Goal: Task Accomplishment & Management: Use online tool/utility

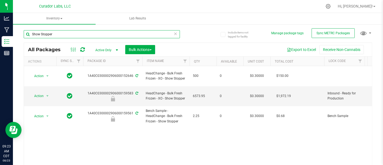
click at [169, 34] on input "Show Stopper" at bounding box center [102, 34] width 156 height 8
type input "S"
type input "G"
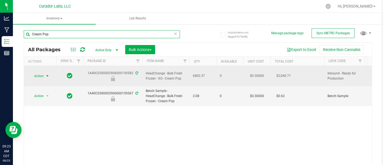
type input "Cream Pop"
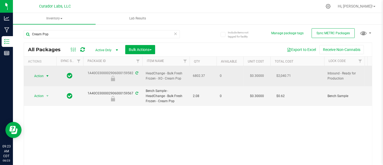
click at [36, 69] on td "Action Action Edit attributes Global inventory Locate package Package audit log…" at bounding box center [40, 76] width 32 height 20
click at [41, 73] on span "Action" at bounding box center [36, 76] width 15 height 8
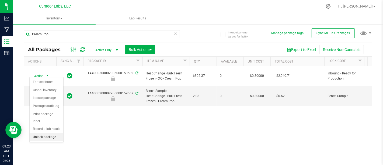
click at [51, 133] on li "Unlock package" at bounding box center [47, 137] width 34 height 8
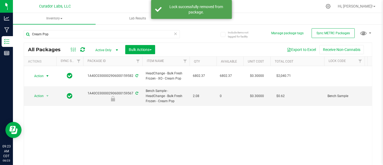
click at [35, 70] on td "Action Action Adjust qty Create package Edit attributes Global inventory Locate…" at bounding box center [40, 76] width 32 height 20
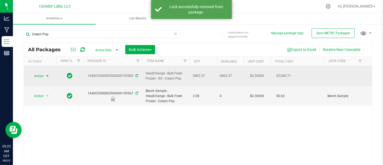
click at [37, 72] on span "Action" at bounding box center [36, 76] width 15 height 8
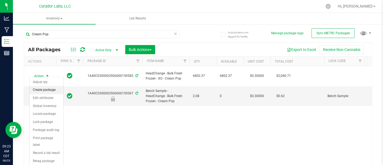
click at [53, 89] on li "Create package" at bounding box center [47, 90] width 34 height 8
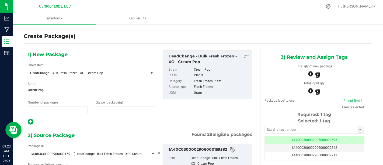
type input "1"
type input "0.0000"
type input "0"
click at [129, 111] on span at bounding box center [126, 110] width 60 height 8
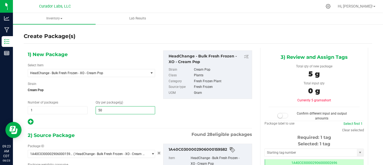
type input "500"
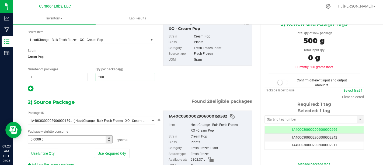
type input "500.0000"
click at [55, 143] on div "Package ID 1A40C0300002906000159582 ( HeadChange - Bulk Fresh Frozen - XO - Cre…" at bounding box center [92, 139] width 136 height 56
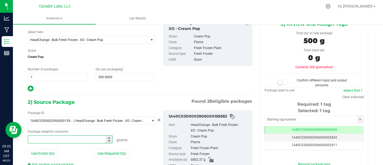
click at [55, 141] on span at bounding box center [70, 139] width 85 height 8
type input "500"
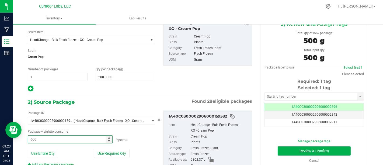
type input "500.0000 g"
click at [103, 90] on div at bounding box center [92, 88] width 128 height 7
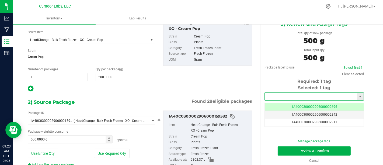
click at [306, 93] on input "text" at bounding box center [311, 97] width 92 height 8
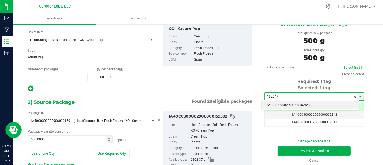
click at [314, 108] on li "1A40C0300002906000152647" at bounding box center [311, 105] width 98 height 8
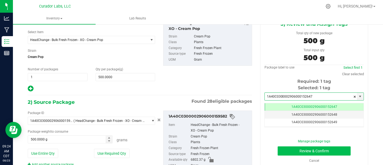
type input "1A40C0300002906000152647"
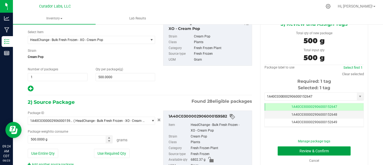
click at [329, 154] on button "Review & Confirm" at bounding box center [314, 150] width 73 height 9
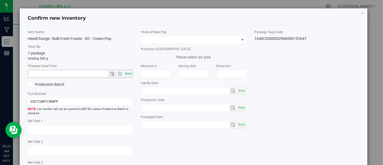
click at [125, 74] on span "Now" at bounding box center [128, 74] width 9 height 8
type input "[DATE] 9:24 AM"
click at [49, 82] on label "Production Batch" at bounding box center [52, 85] width 49 height 6
click at [0, 0] on input "Production Batch" at bounding box center [0, 0] width 0 height 0
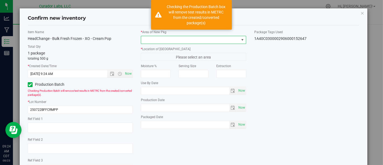
click at [186, 40] on span at bounding box center [190, 40] width 98 height 8
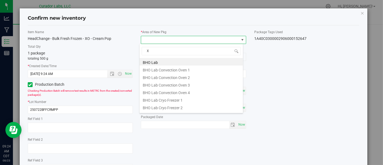
type input "XO"
click at [194, 91] on li "XO Lab" at bounding box center [192, 92] width 104 height 8
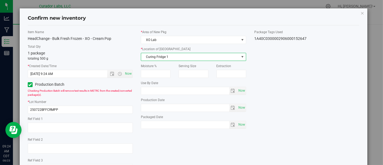
click at [218, 55] on span "Curing Fridge 1" at bounding box center [190, 57] width 98 height 8
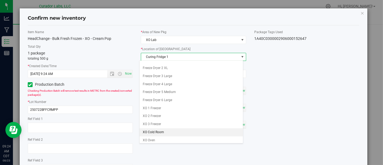
click at [180, 133] on li "XO Cold Room" at bounding box center [192, 132] width 104 height 8
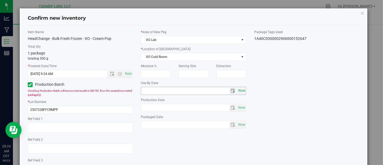
click at [238, 91] on span "Now" at bounding box center [241, 91] width 9 height 8
click at [149, 90] on input "[DATE]" at bounding box center [185, 91] width 88 height 8
type input "[DATE]"
click at [239, 108] on span "Now" at bounding box center [241, 108] width 9 height 8
type input "[DATE]"
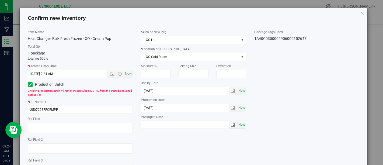
click at [239, 127] on span "Now" at bounding box center [241, 125] width 9 height 8
type input "[DATE]"
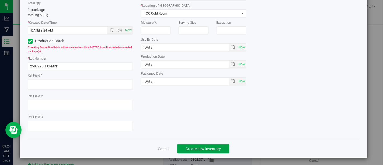
click at [218, 149] on span "Create new inventory" at bounding box center [203, 149] width 35 height 4
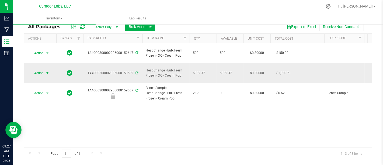
click at [38, 69] on span "Action" at bounding box center [36, 73] width 15 height 8
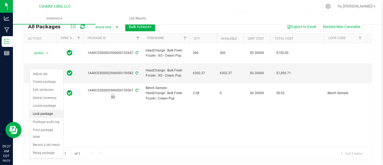
click at [52, 110] on li "Lock package" at bounding box center [47, 114] width 34 height 8
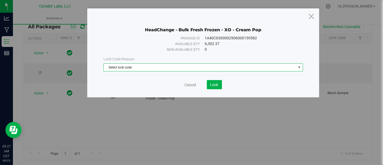
click at [227, 64] on span "Select lock code" at bounding box center [200, 68] width 192 height 8
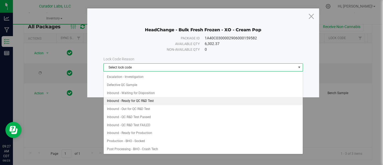
scroll to position [24, 0]
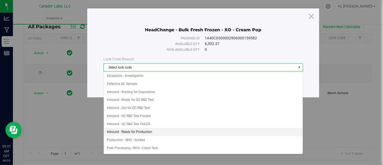
click at [184, 129] on li "Inbound - Ready for Production" at bounding box center [203, 132] width 199 height 8
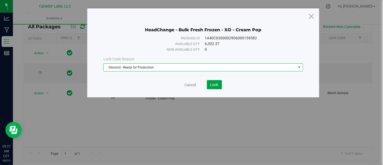
click at [215, 81] on button "Lock" at bounding box center [214, 84] width 15 height 9
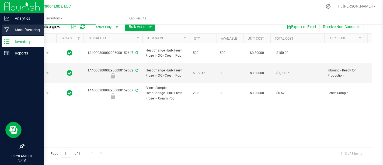
click at [0, 28] on link "Manufacturing" at bounding box center [22, 31] width 44 height 12
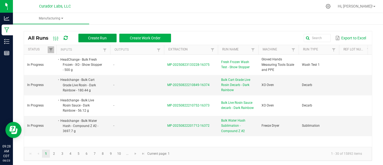
click at [104, 37] on span "Create Run" at bounding box center [97, 38] width 19 height 4
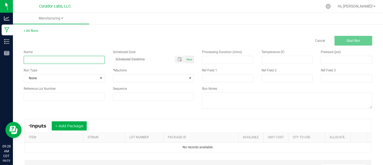
click at [57, 59] on input at bounding box center [64, 60] width 81 height 8
type input "Fresh Frozen Wash Test - Cream Pop"
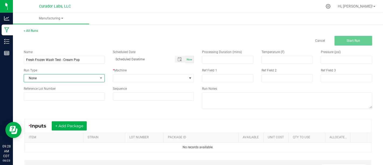
click at [86, 78] on span "None" at bounding box center [61, 78] width 74 height 8
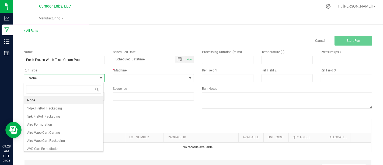
scroll to position [8, 80]
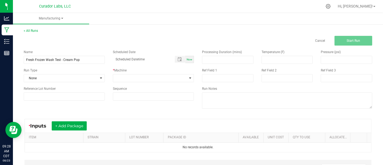
click at [147, 71] on div "* Machine" at bounding box center [153, 70] width 81 height 5
click at [74, 79] on span "None" at bounding box center [61, 78] width 74 height 8
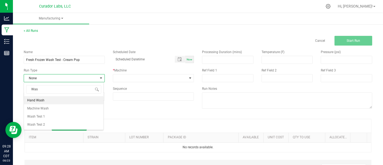
type input "Wash"
click at [72, 116] on li "Wash Test 1" at bounding box center [64, 116] width 80 height 8
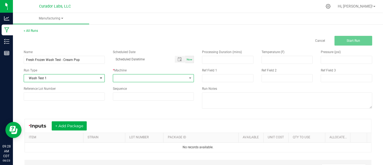
click at [143, 74] on span at bounding box center [150, 78] width 74 height 8
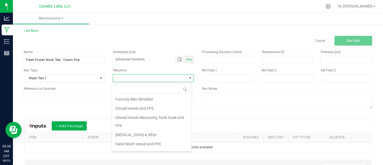
scroll to position [0, 0]
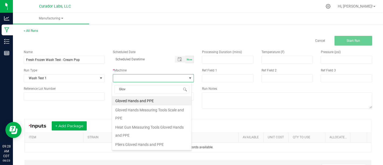
type input "Glove"
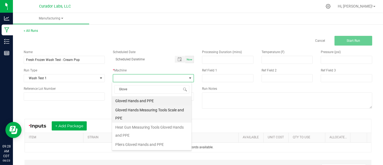
click at [171, 111] on li "Gloved Hands Measuring Tools Scale and PPE" at bounding box center [152, 113] width 80 height 17
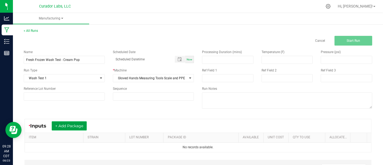
click at [74, 126] on button "+ Add Package" at bounding box center [69, 125] width 35 height 9
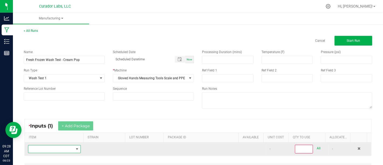
click at [76, 147] on span "NO DATA FOUND" at bounding box center [77, 149] width 4 height 4
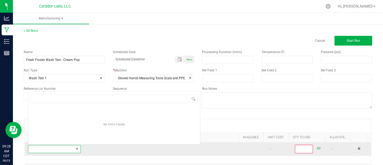
scroll to position [8, 50]
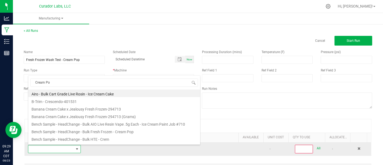
type input "Cream Pop"
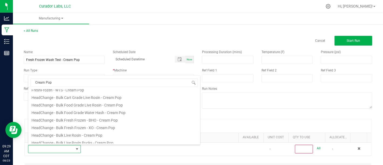
scroll to position [27, 0]
click at [102, 126] on li "HeadChange - Bulk Fresh Frozen - XO - Cream Pop" at bounding box center [114, 126] width 172 height 8
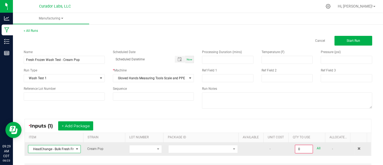
click at [169, 143] on td at bounding box center [203, 149] width 76 height 13
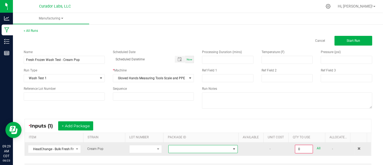
click at [170, 147] on span at bounding box center [200, 149] width 62 height 8
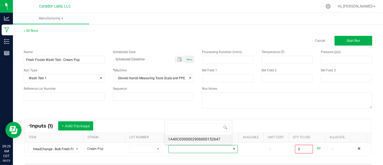
scroll to position [8, 67]
click at [183, 140] on li "1A40C0300002906000152647" at bounding box center [198, 139] width 67 height 9
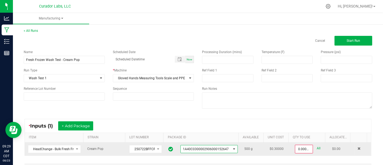
click at [313, 148] on div "All" at bounding box center [317, 148] width 8 height 7
click at [317, 149] on link "All" at bounding box center [319, 148] width 4 height 7
type input "500.0000 g"
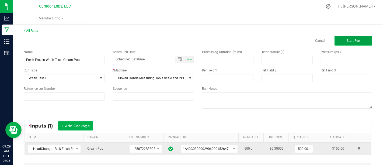
click at [356, 40] on button "Start Run" at bounding box center [354, 41] width 38 height 10
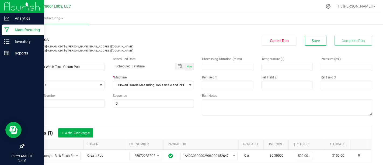
click at [18, 26] on div "Manufacturing" at bounding box center [23, 30] width 43 height 11
